Goal: Information Seeking & Learning: Understand process/instructions

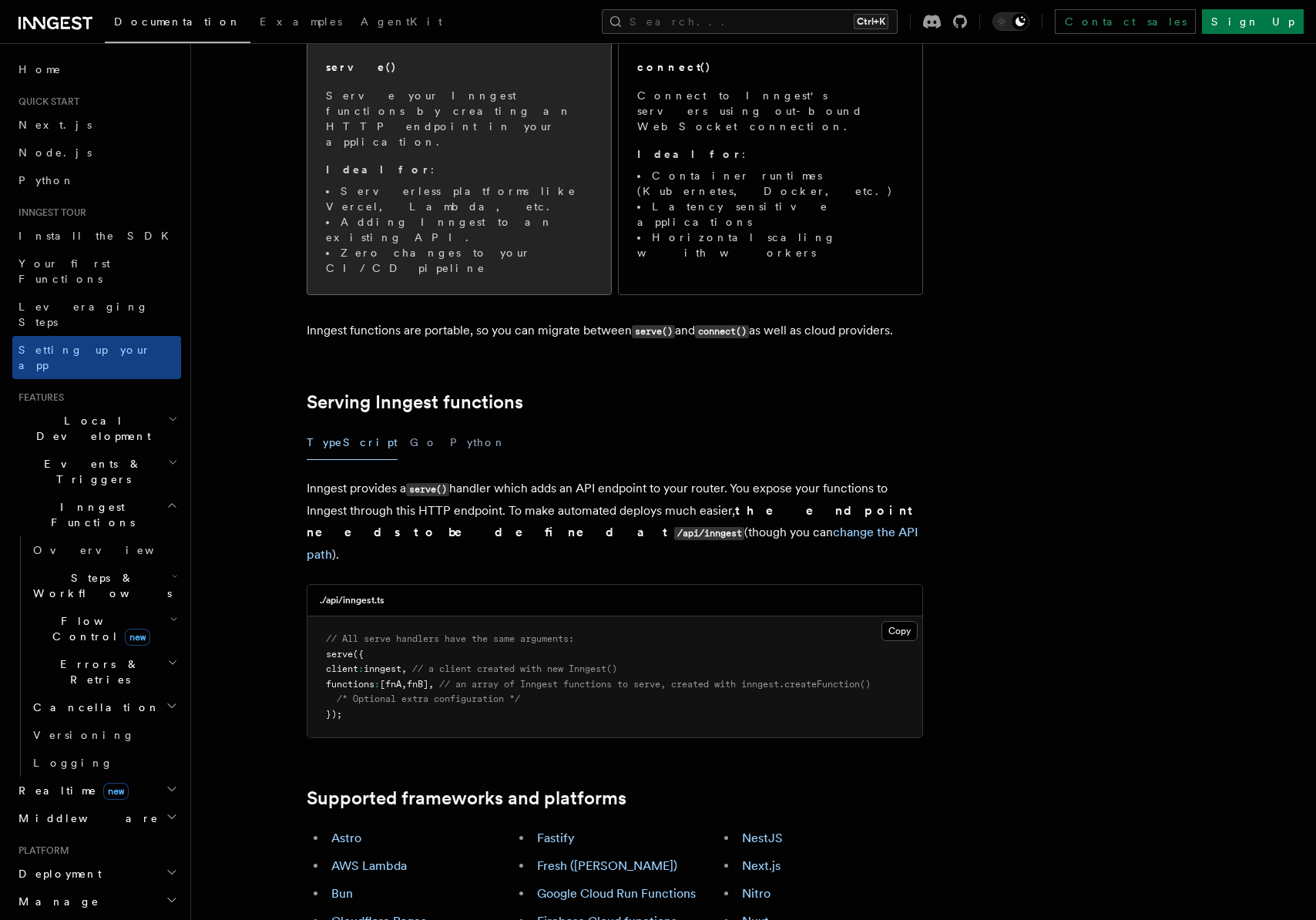
click at [495, 245] on li "Zero changes to your CI/CD pipeline" at bounding box center [460, 260] width 267 height 31
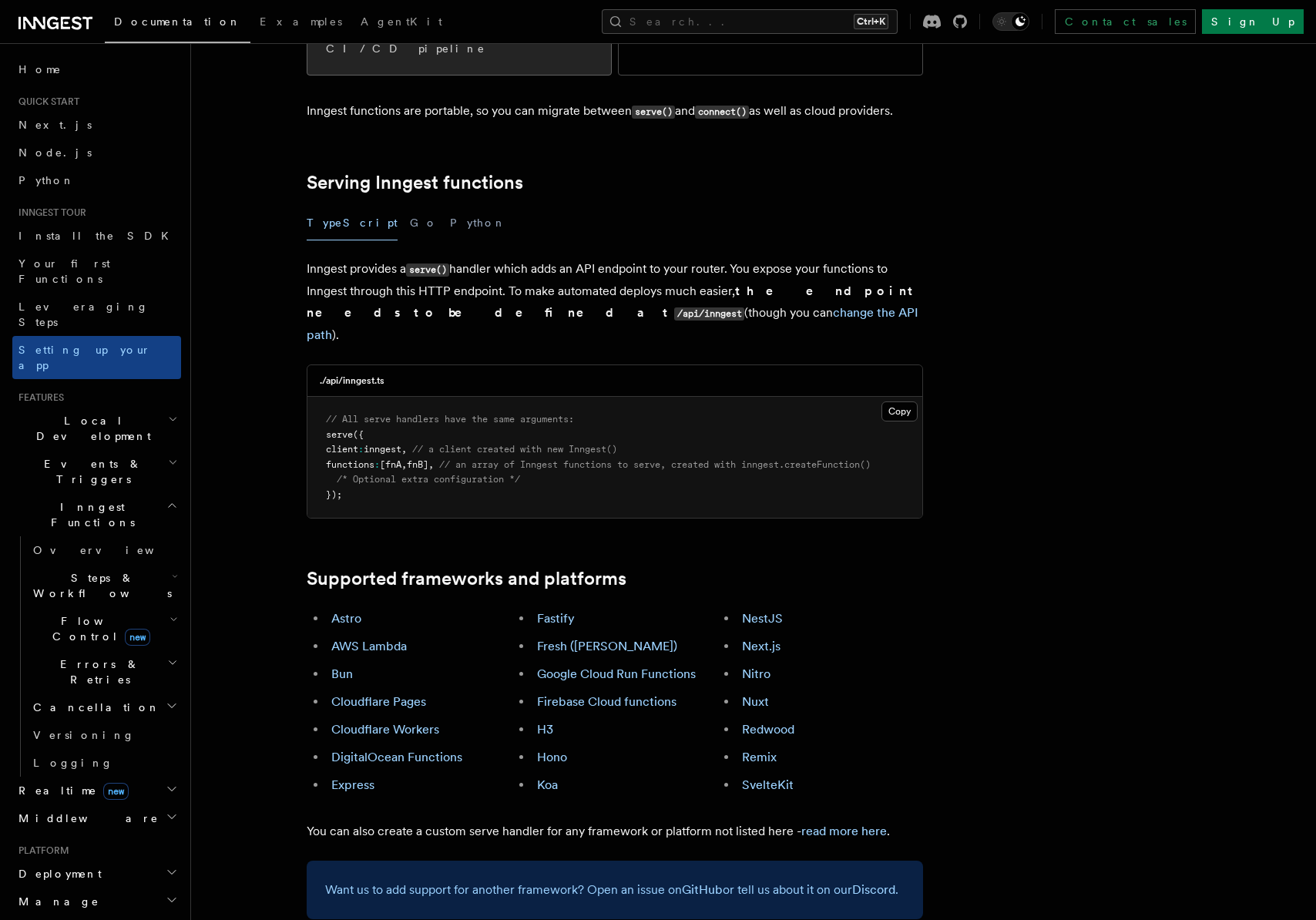
scroll to position [471, 0]
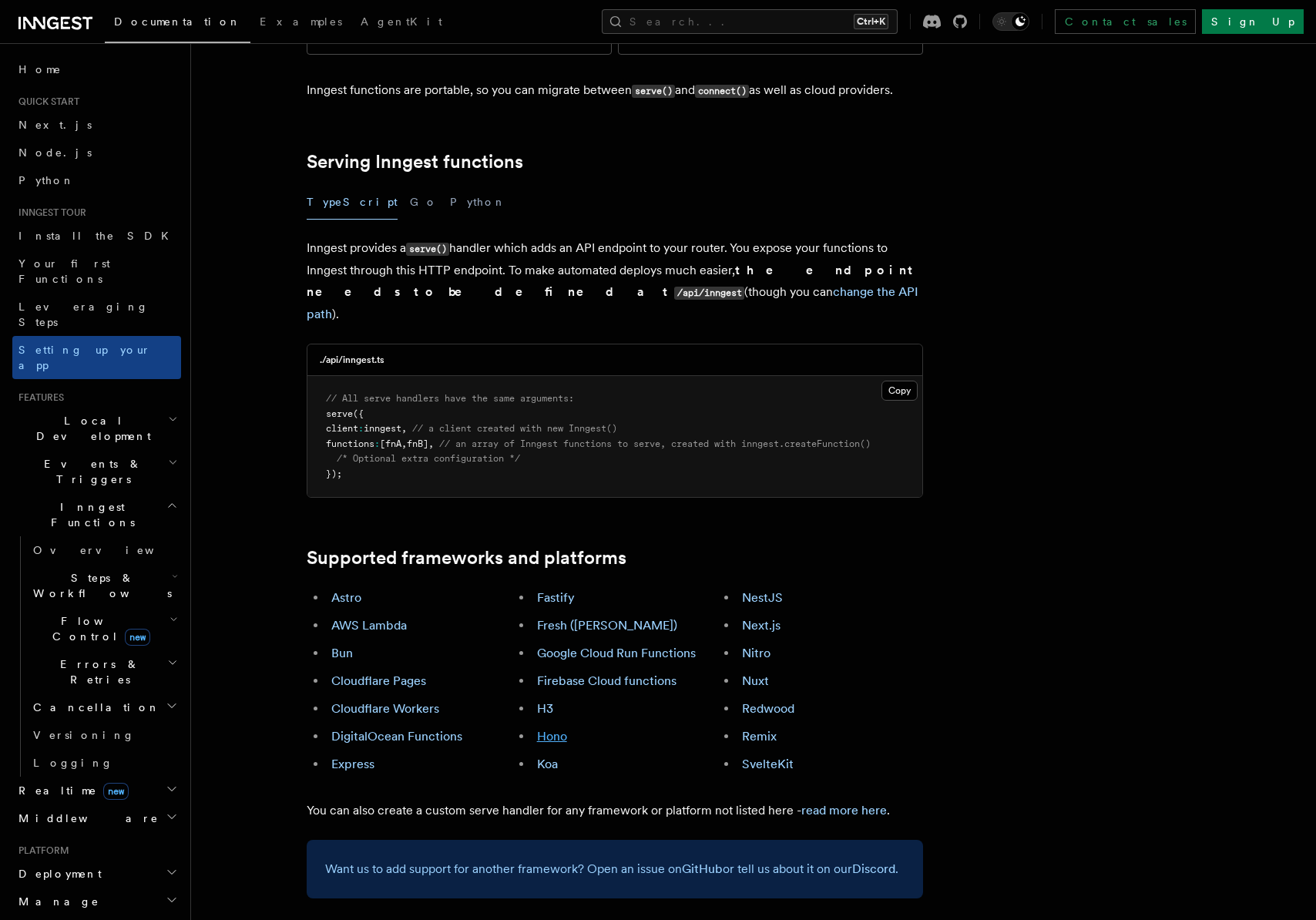
click at [566, 729] on link "Hono" at bounding box center [552, 737] width 30 height 15
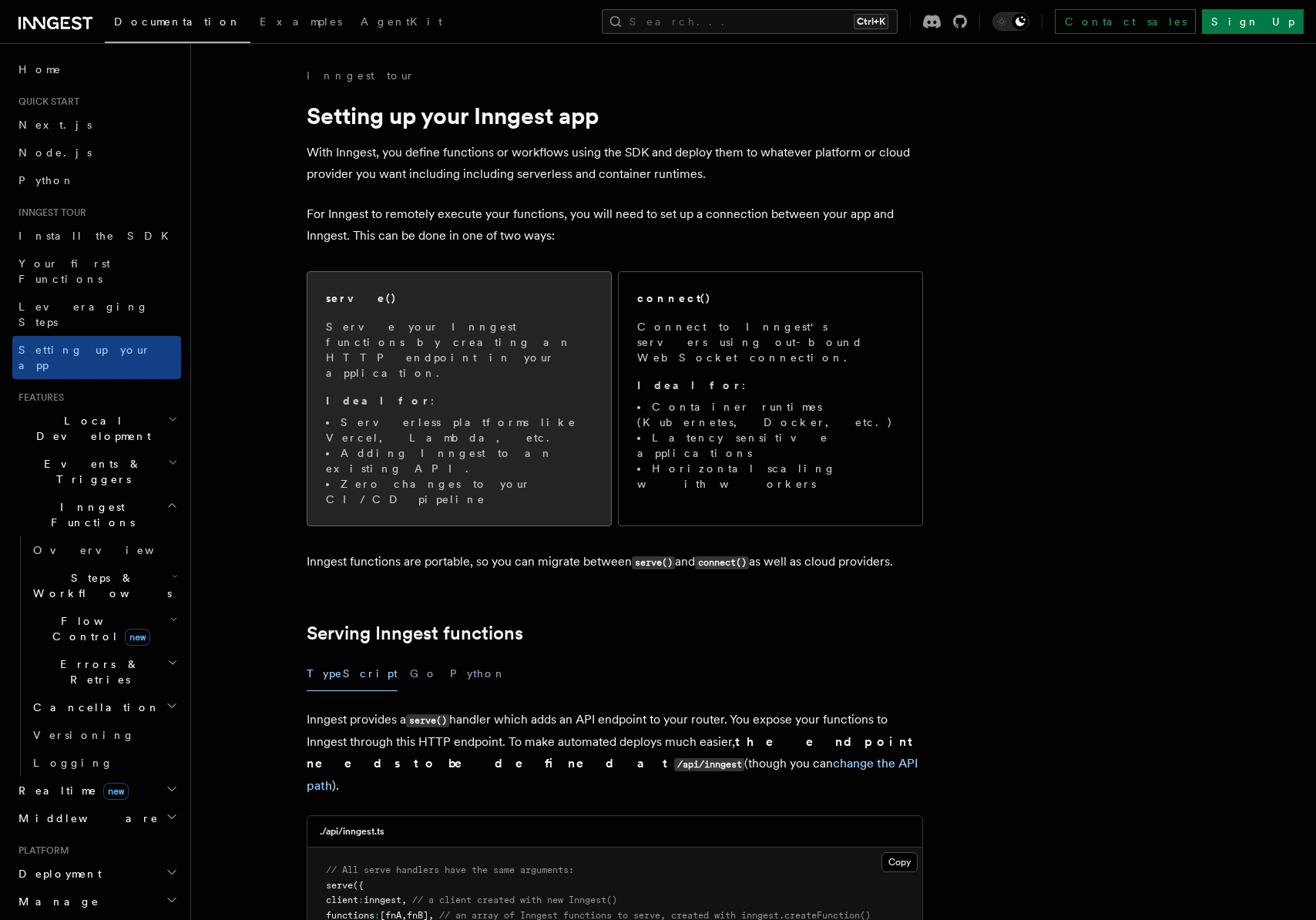
click at [498, 393] on p "Ideal for :" at bounding box center [460, 400] width 267 height 15
click at [487, 344] on p "Serve your Inngest functions by creating an HTTP endpoint in your application." at bounding box center [460, 349] width 267 height 62
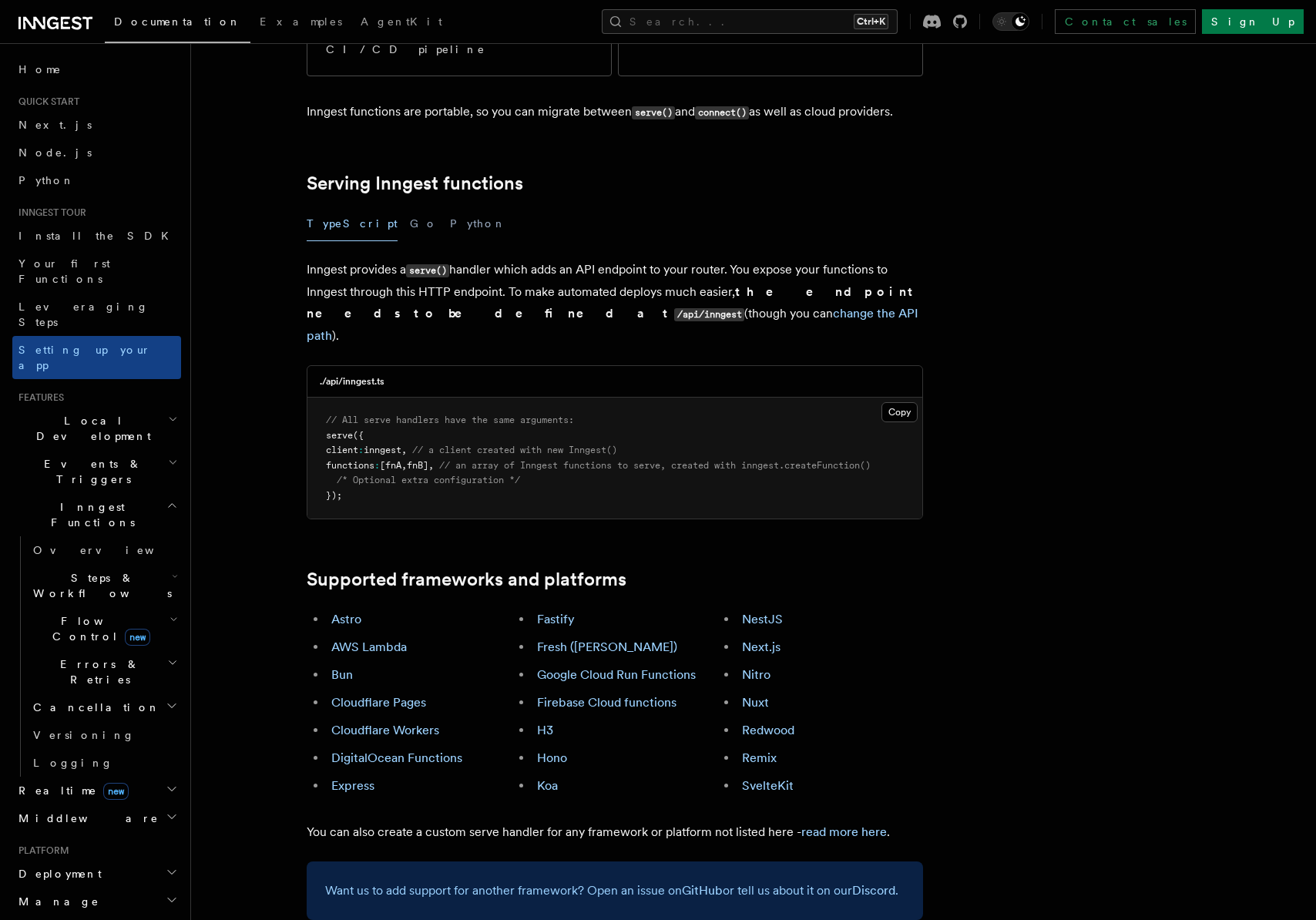
scroll to position [471, 0]
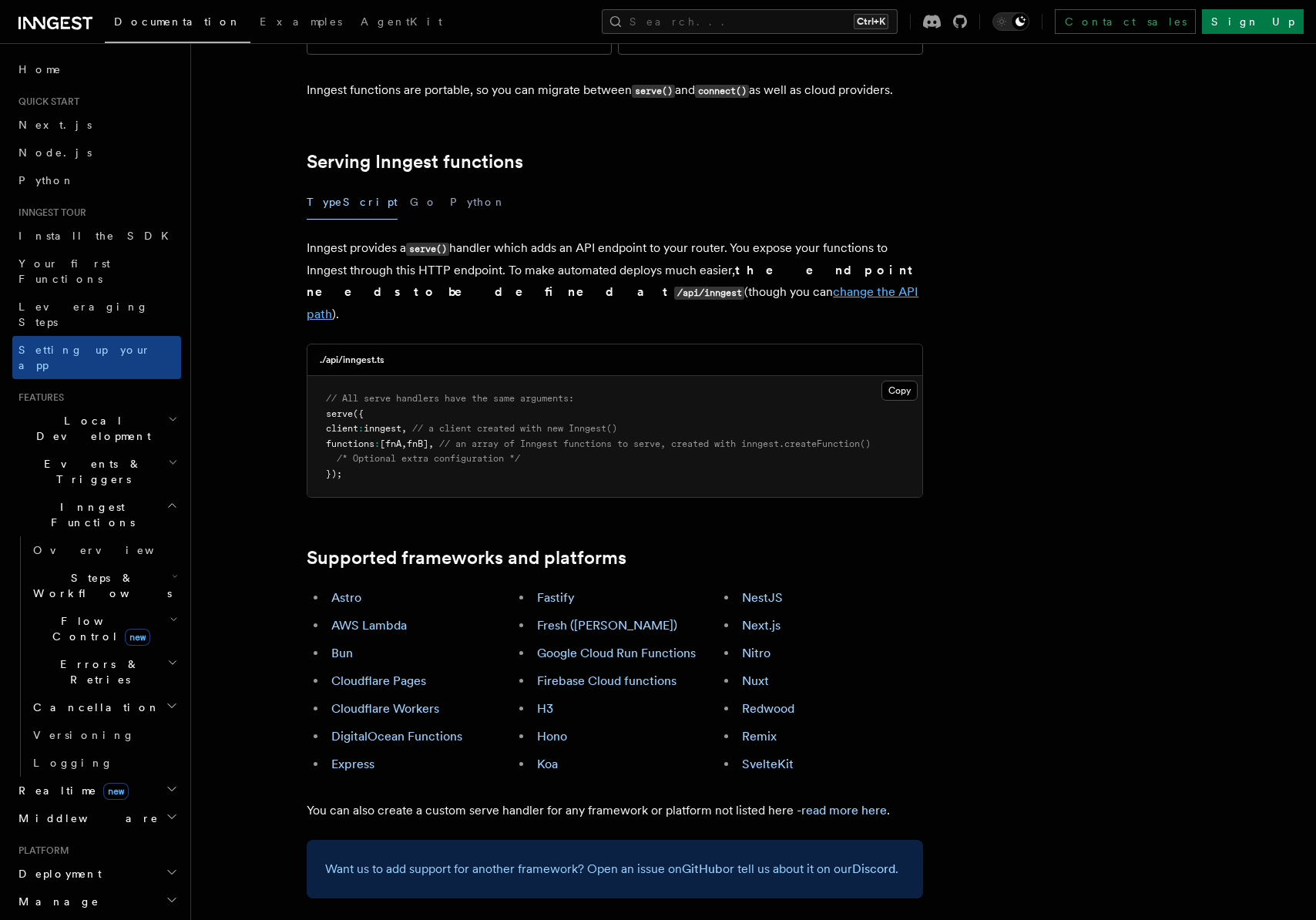
click at [574, 284] on link "change the API path" at bounding box center [613, 303] width 612 height 37
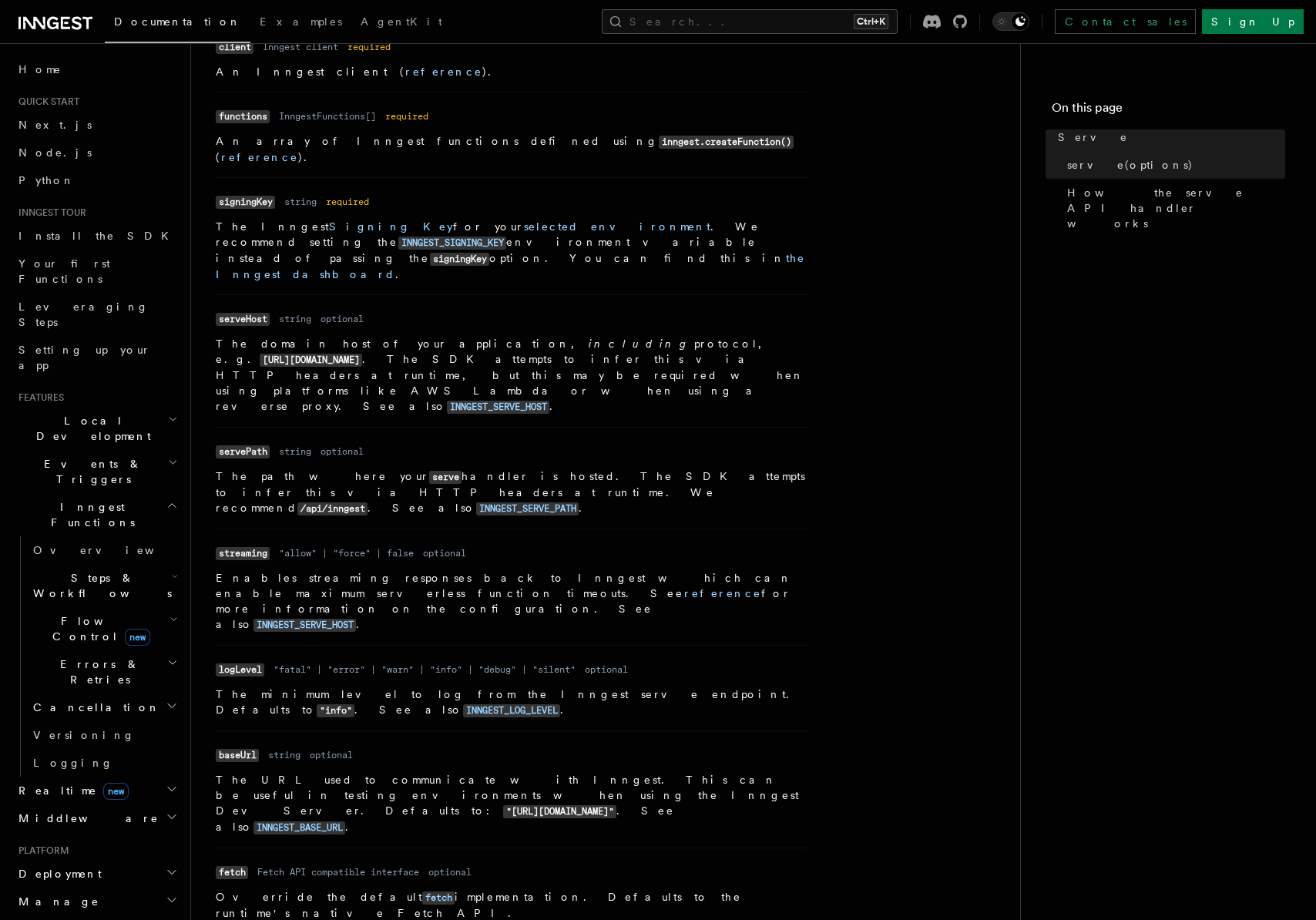
scroll to position [693, 0]
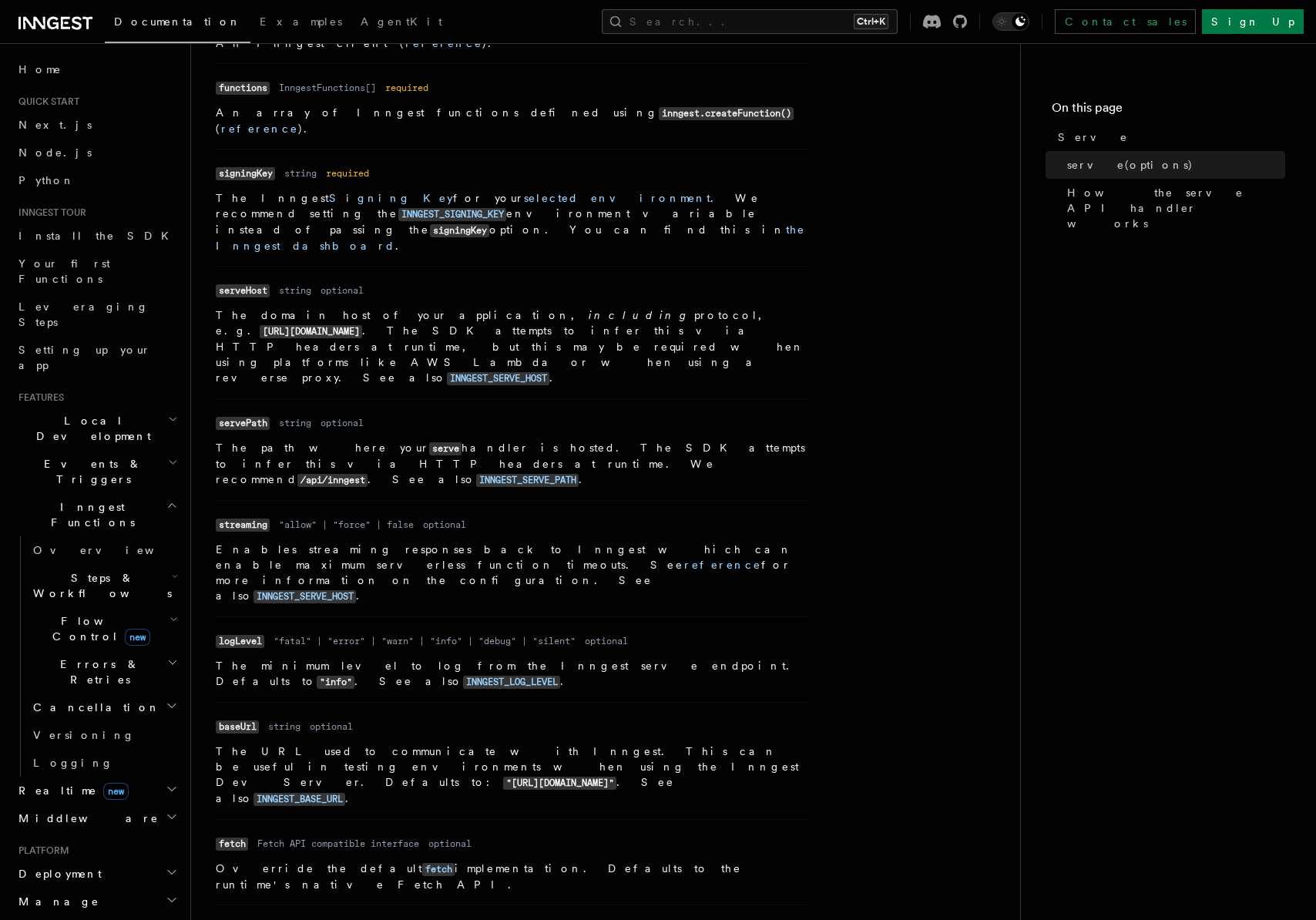
click at [113, 777] on h2 "Realtime new" at bounding box center [97, 790] width 168 height 28
click at [116, 777] on h2 "Realtime new" at bounding box center [97, 790] width 168 height 28
click at [137, 777] on h2 "Realtime new" at bounding box center [97, 790] width 168 height 28
click at [125, 804] on h2 "Middleware" at bounding box center [97, 817] width 168 height 28
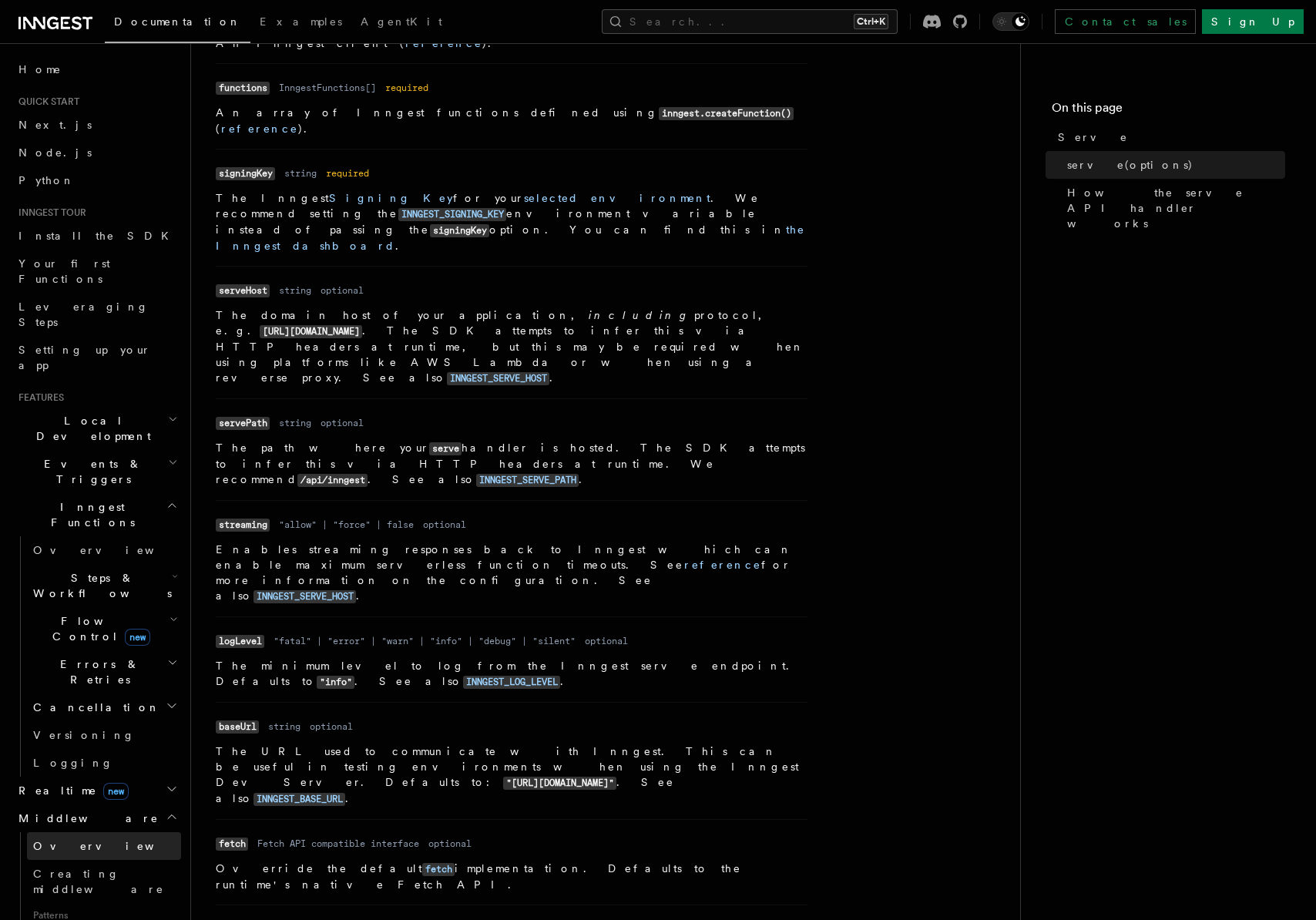
click at [129, 832] on link "Overview" at bounding box center [103, 846] width 154 height 28
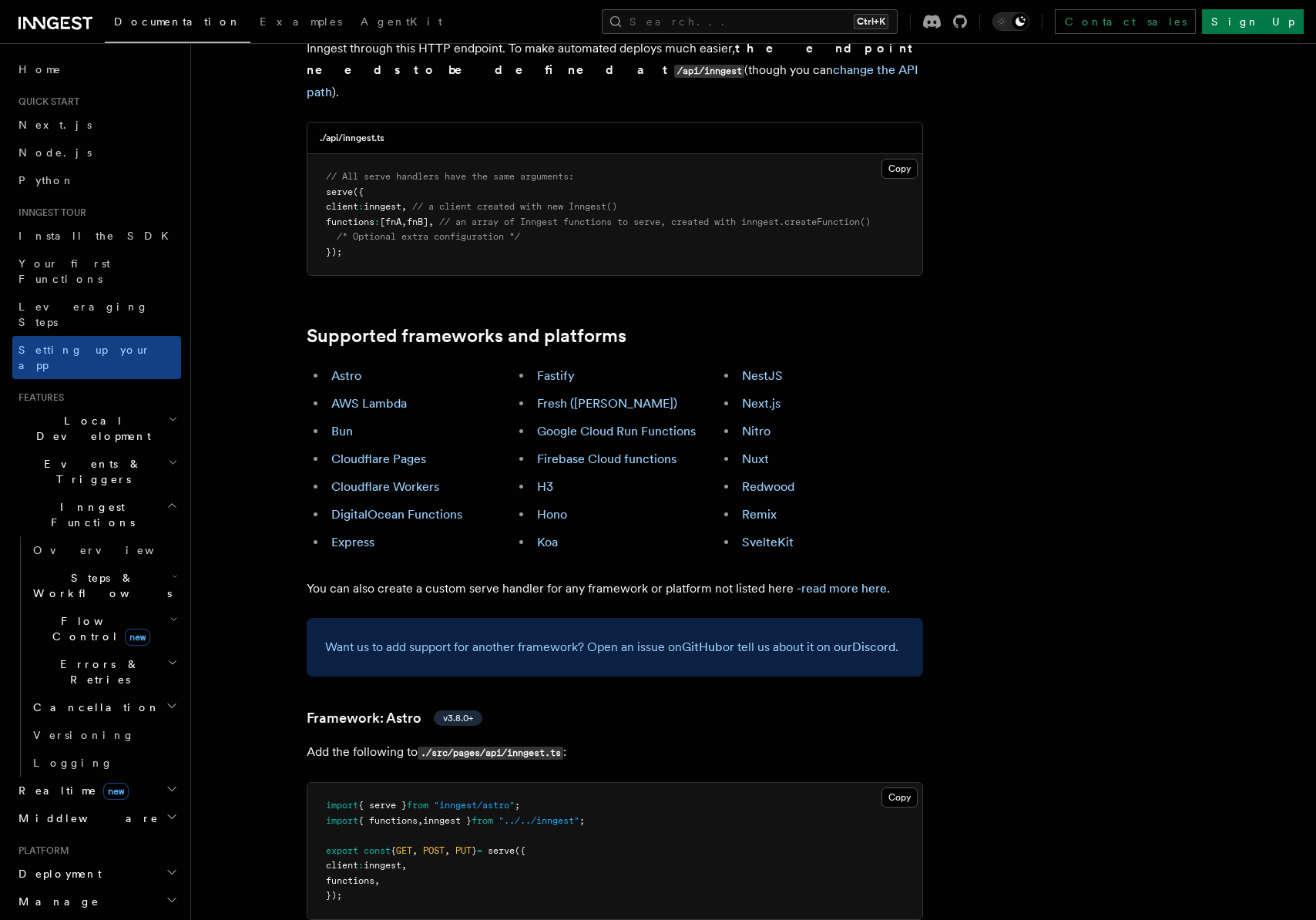
scroll to position [471, 0]
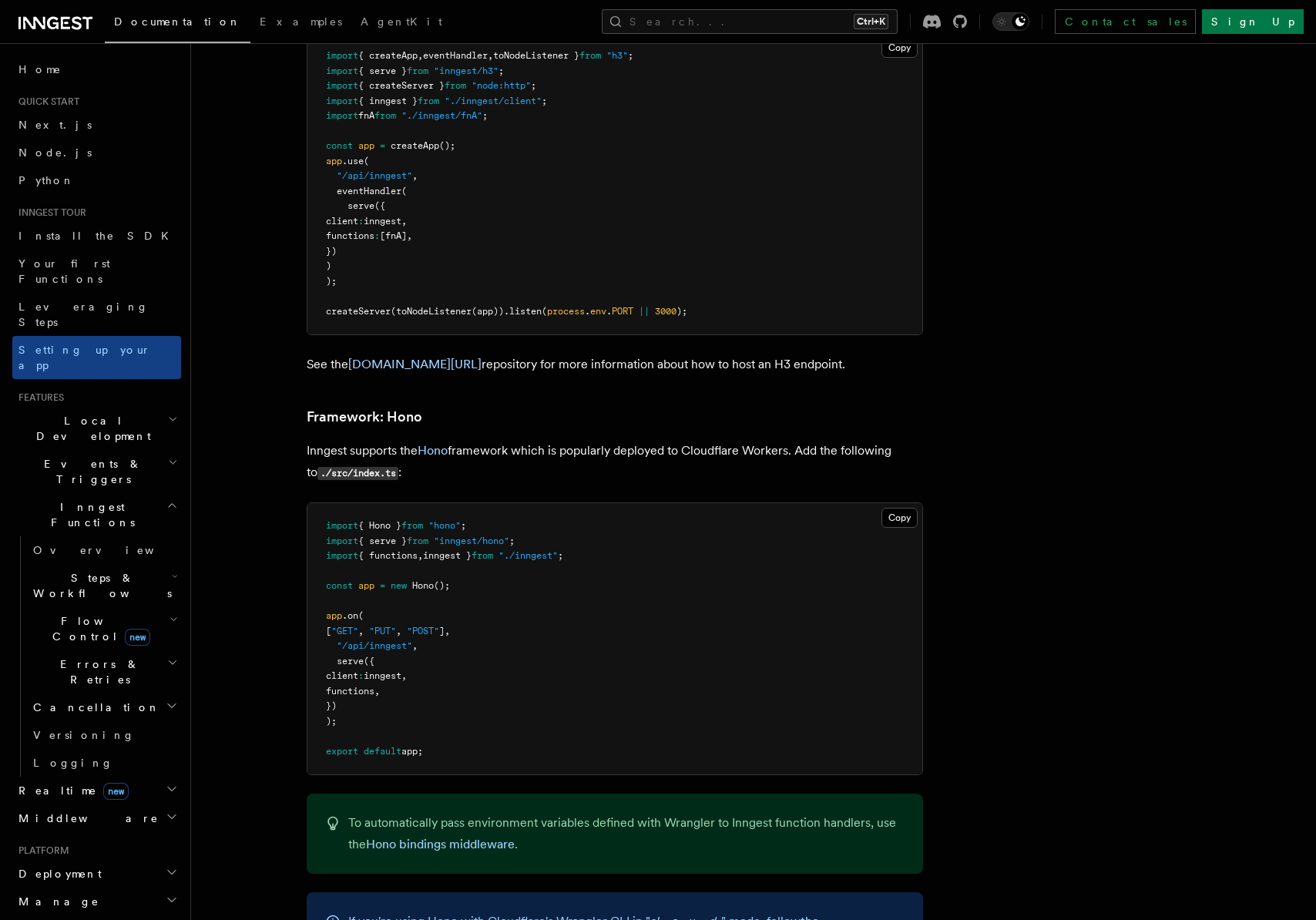
scroll to position [7505, 0]
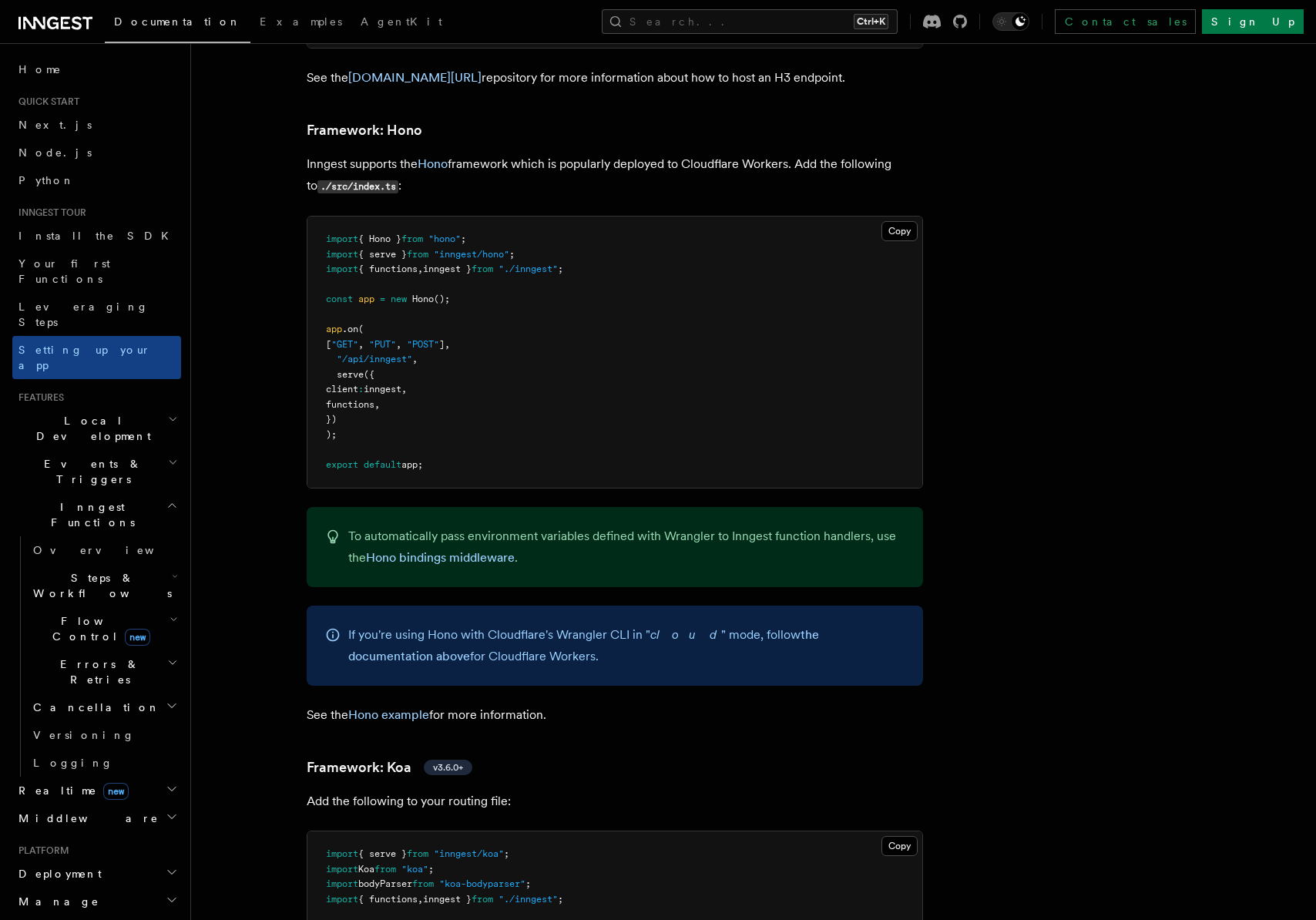
drag, startPoint x: 525, startPoint y: 224, endPoint x: 584, endPoint y: 224, distance: 59.0
click at [563, 264] on span "import { functions , inngest } from "./inngest" ;" at bounding box center [445, 269] width 238 height 11
click at [736, 249] on pre "import { Hono } from "hono" ; import { serve } from "inngest/hono" ; import { f…" at bounding box center [615, 352] width 615 height 271
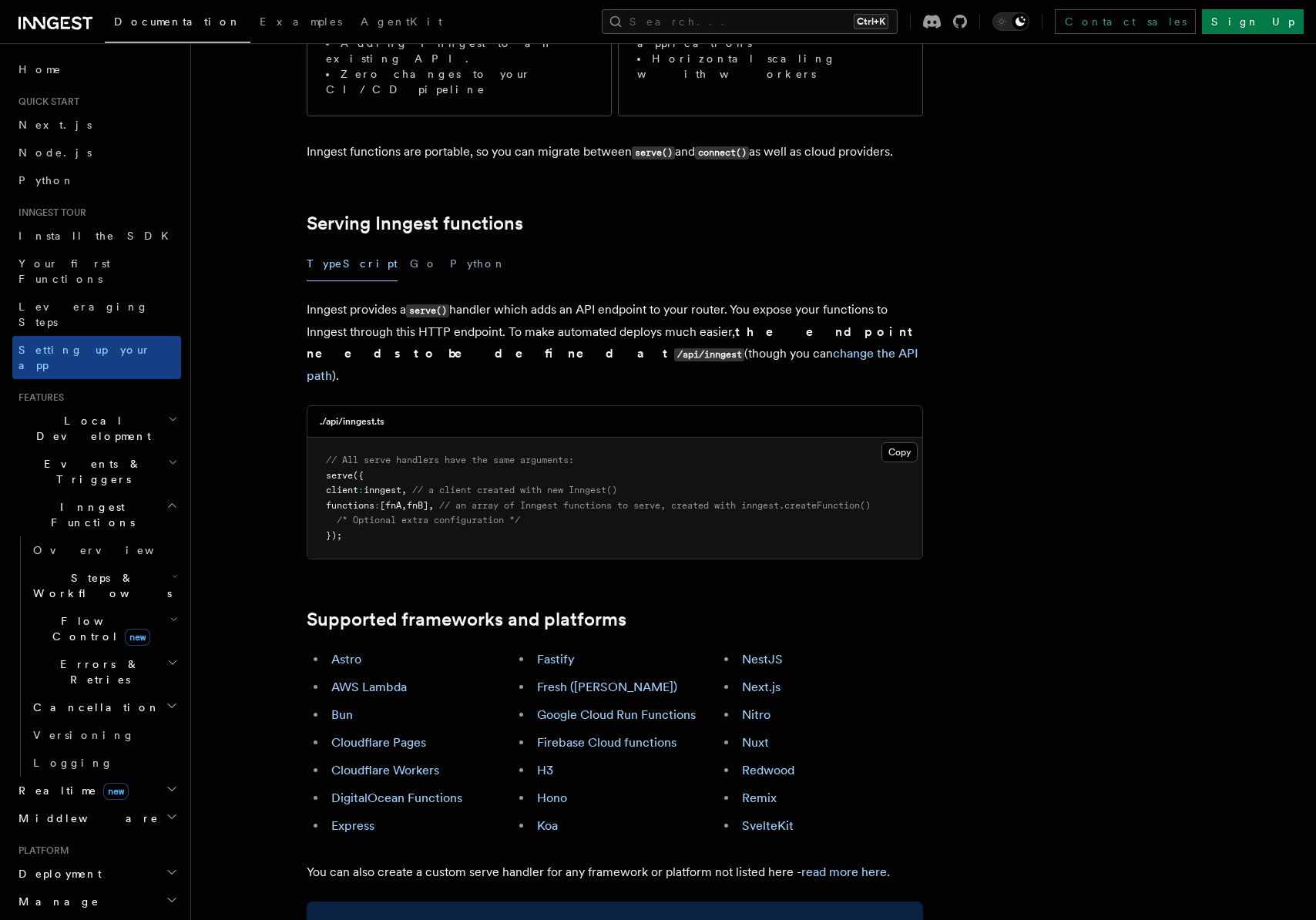
scroll to position [0, 0]
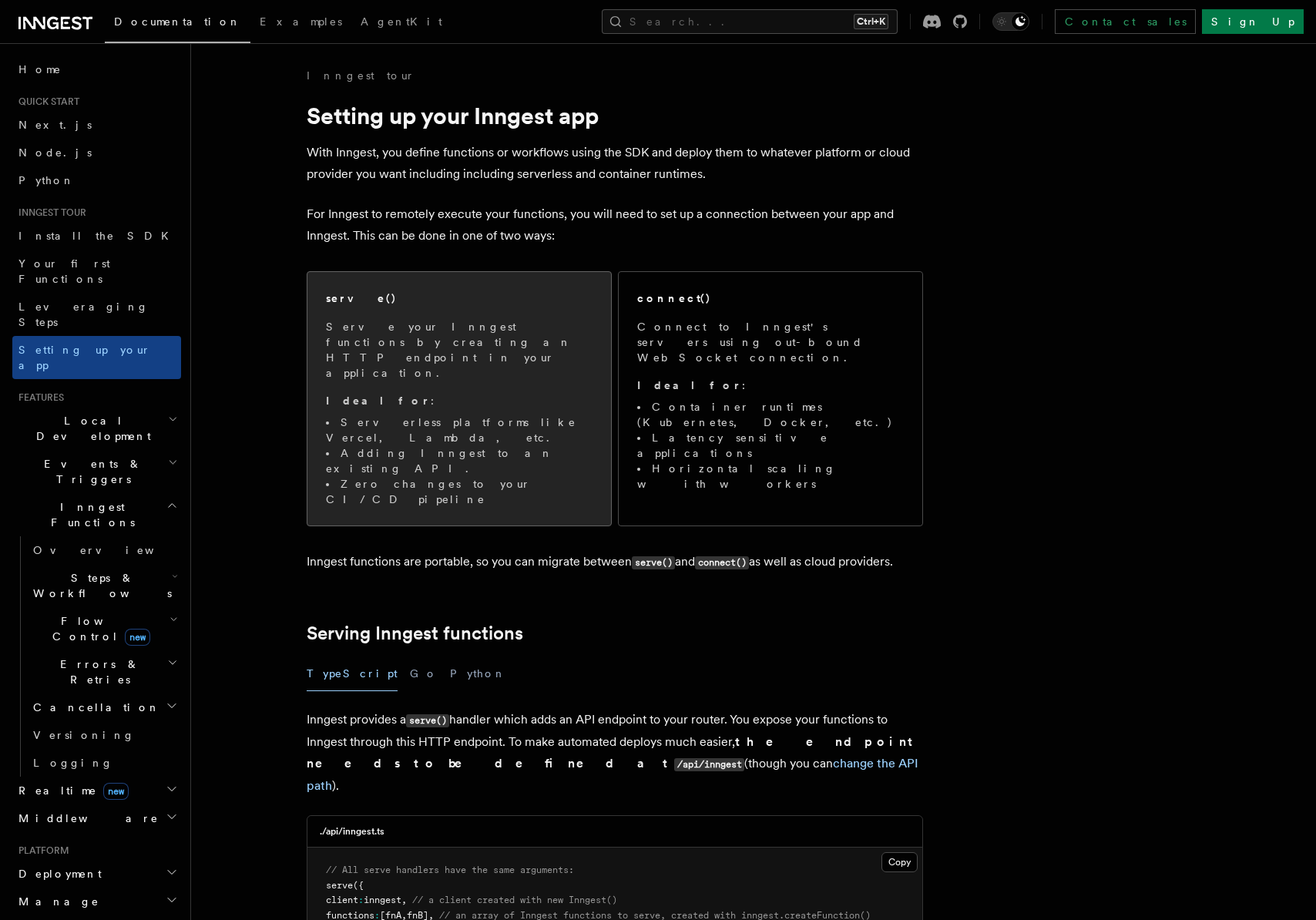
click at [479, 342] on p "Serve your Inngest functions by creating an HTTP endpoint in your application." at bounding box center [460, 349] width 267 height 62
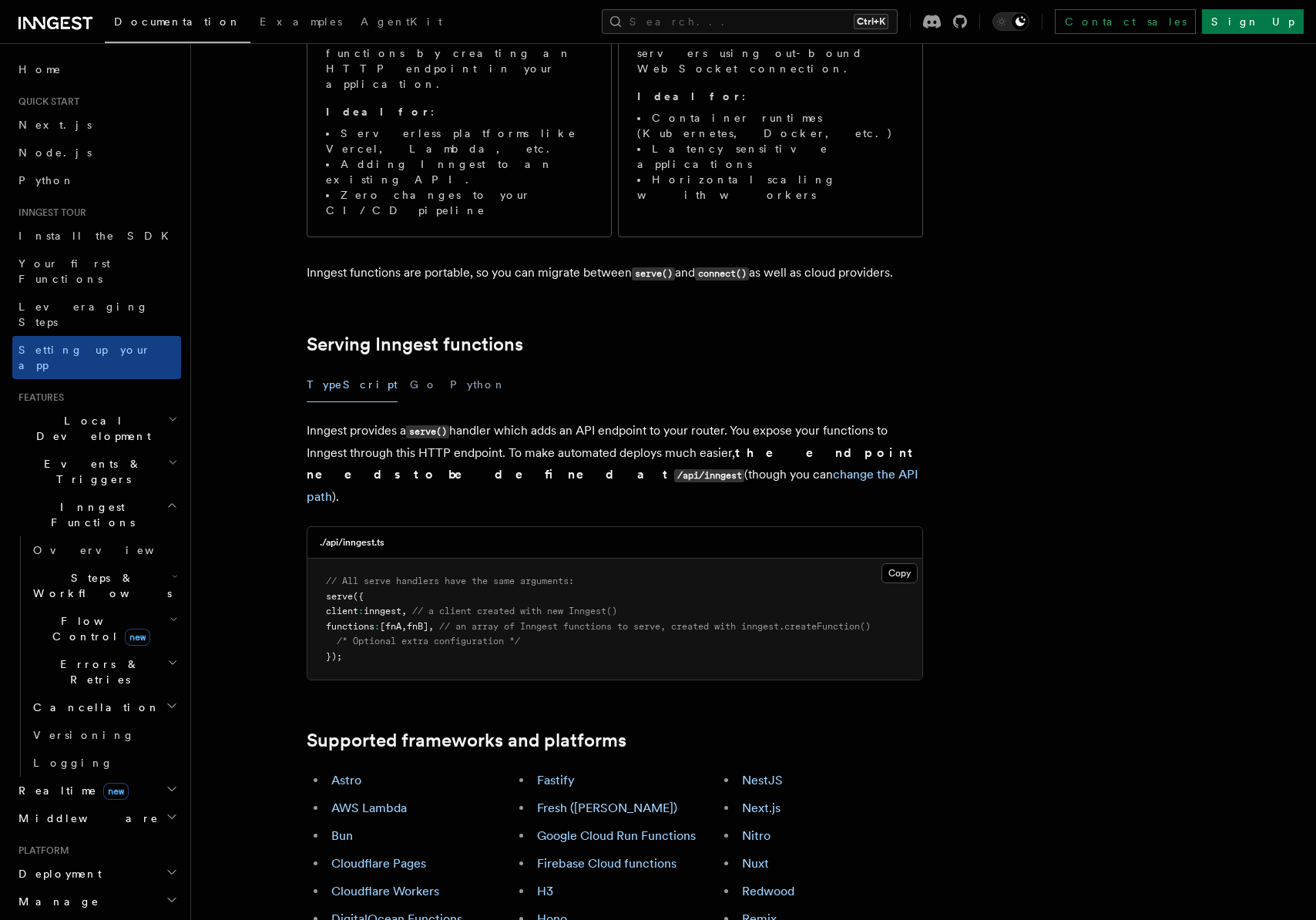
scroll to position [471, 0]
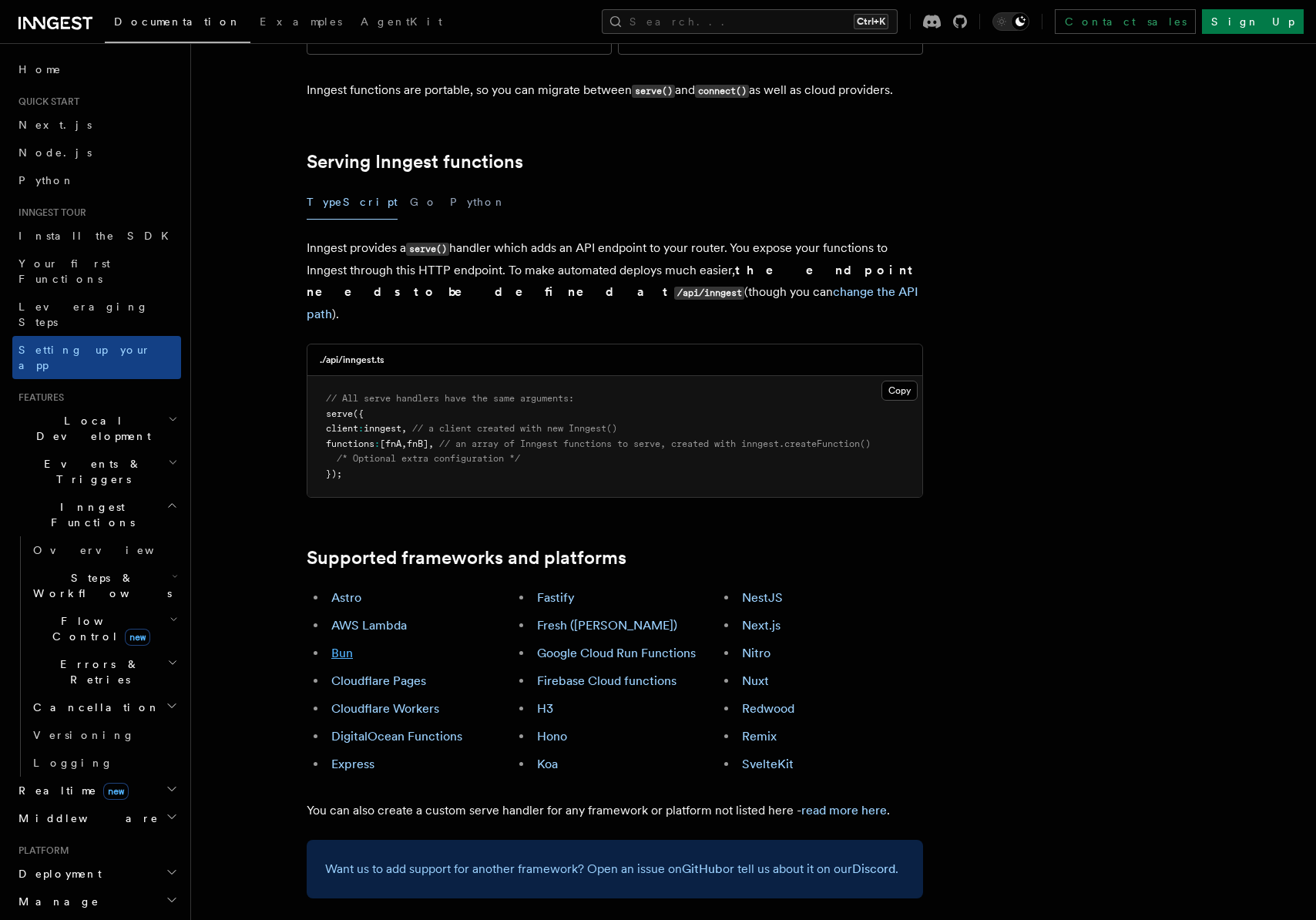
click at [337, 646] on link "Bun" at bounding box center [342, 653] width 22 height 15
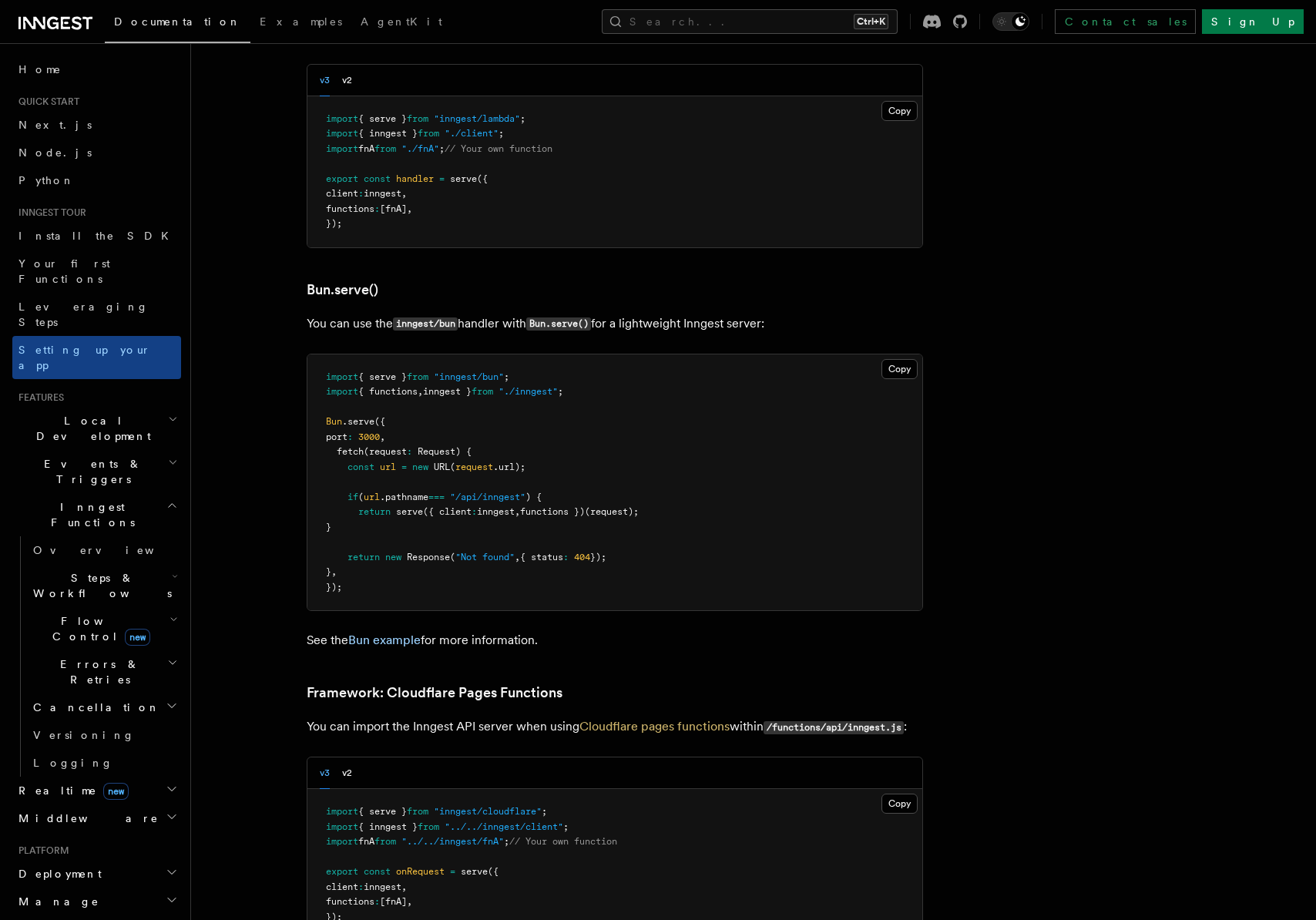
scroll to position [1961, 0]
